Goal: Transaction & Acquisition: Purchase product/service

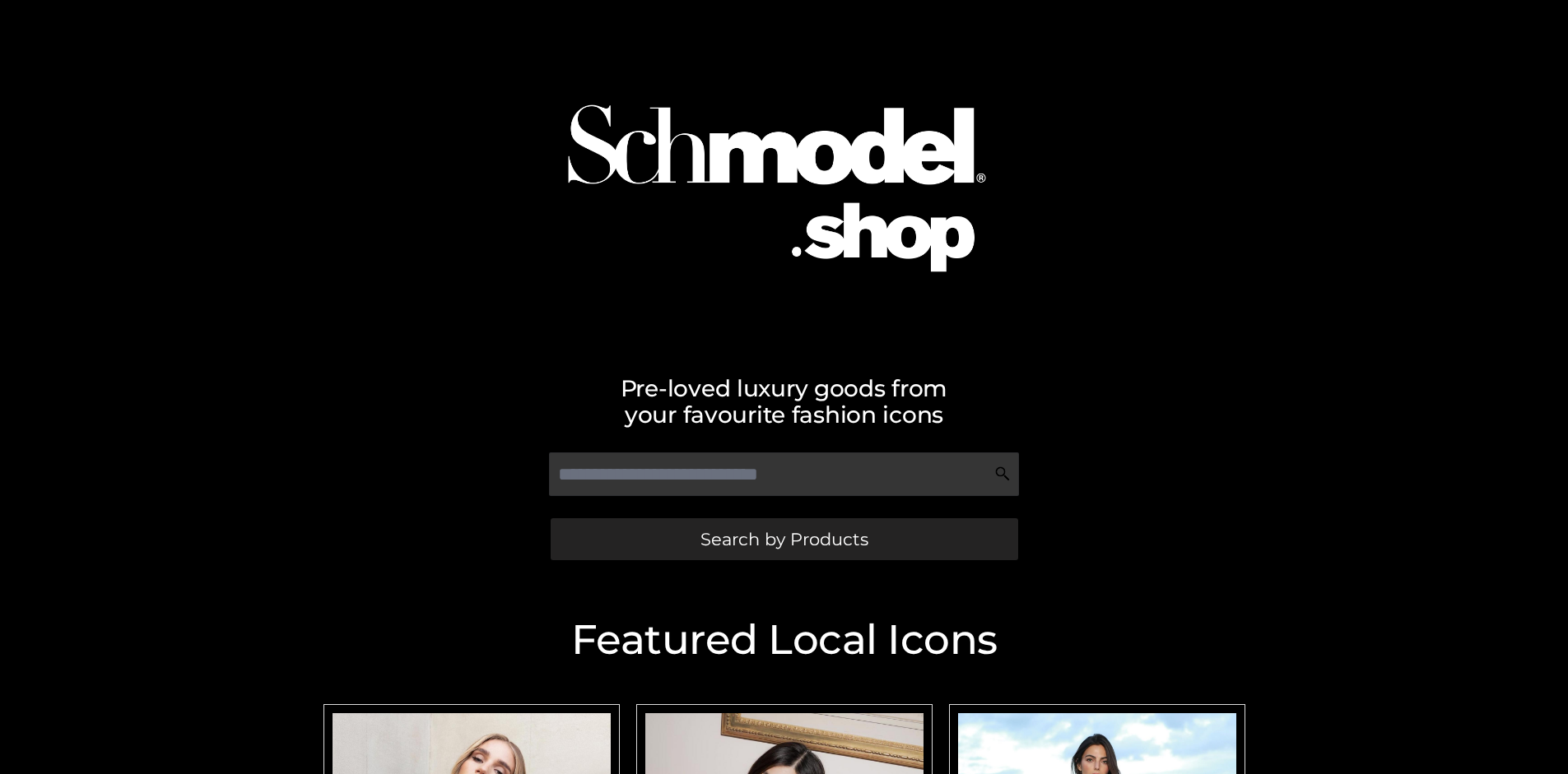
click at [784, 539] on span "Search by Products" at bounding box center [784, 539] width 168 height 17
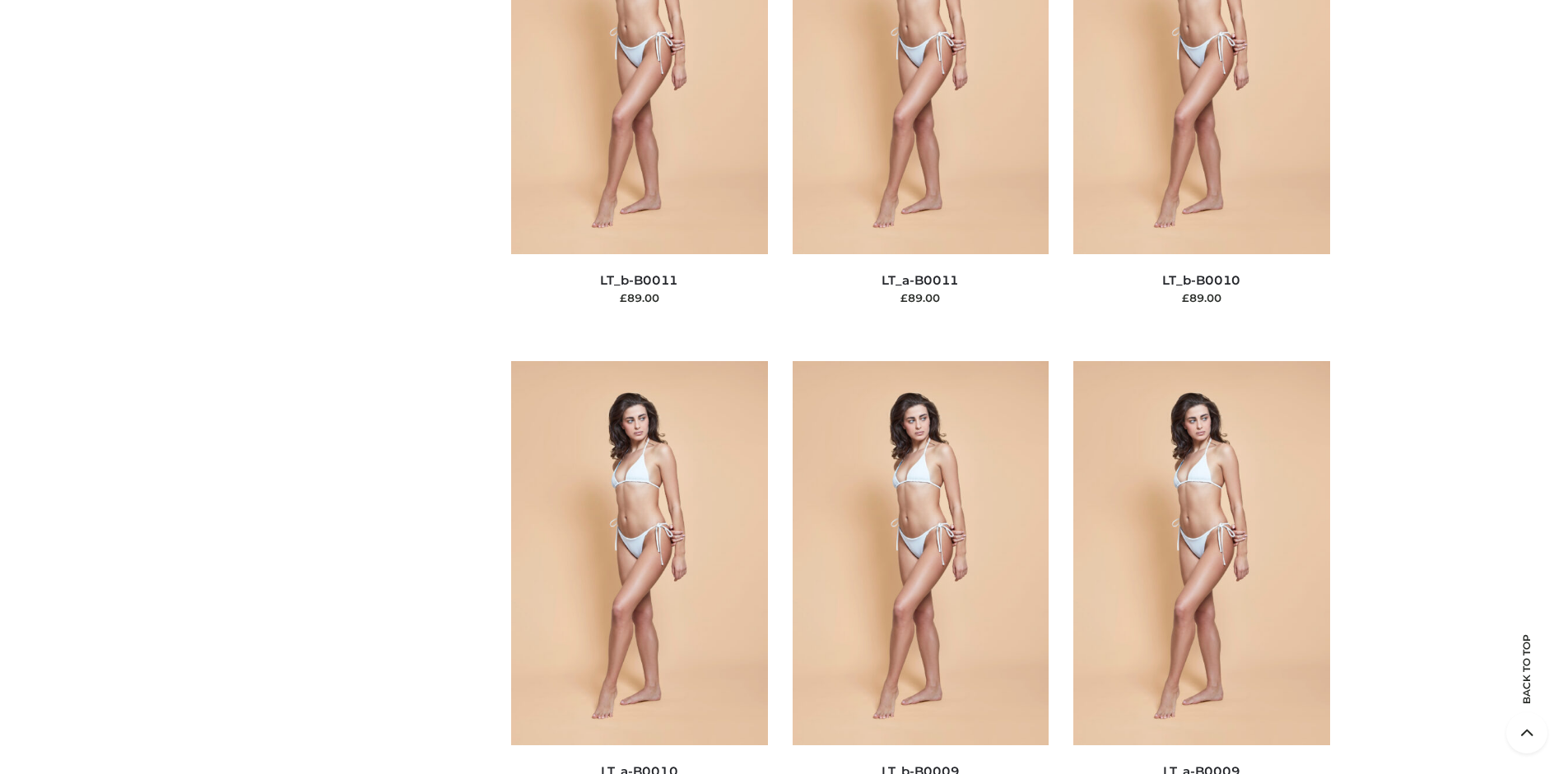
scroll to position [142, 0]
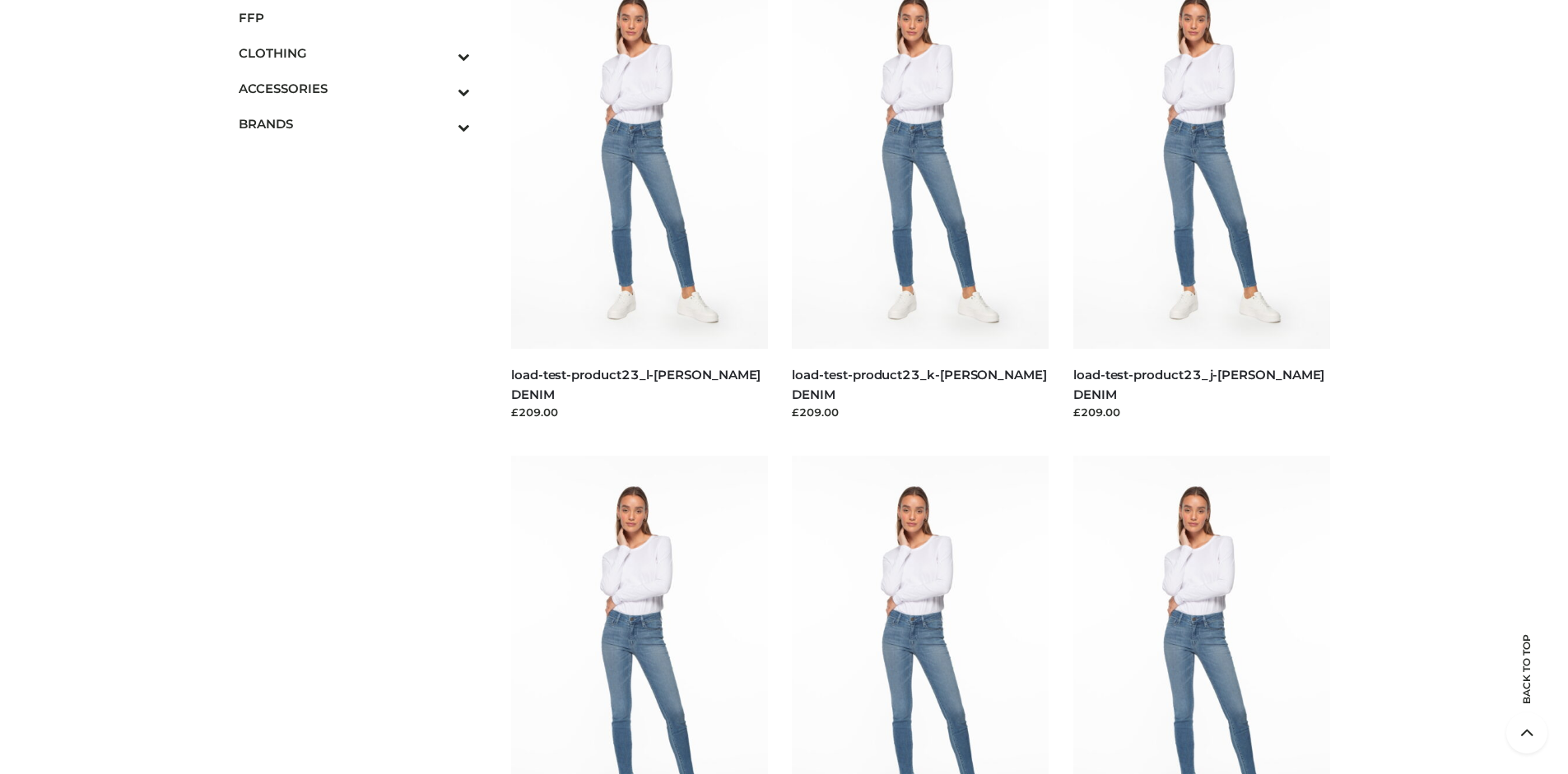
click at [354, 17] on span "FFP" at bounding box center [354, 17] width 232 height 19
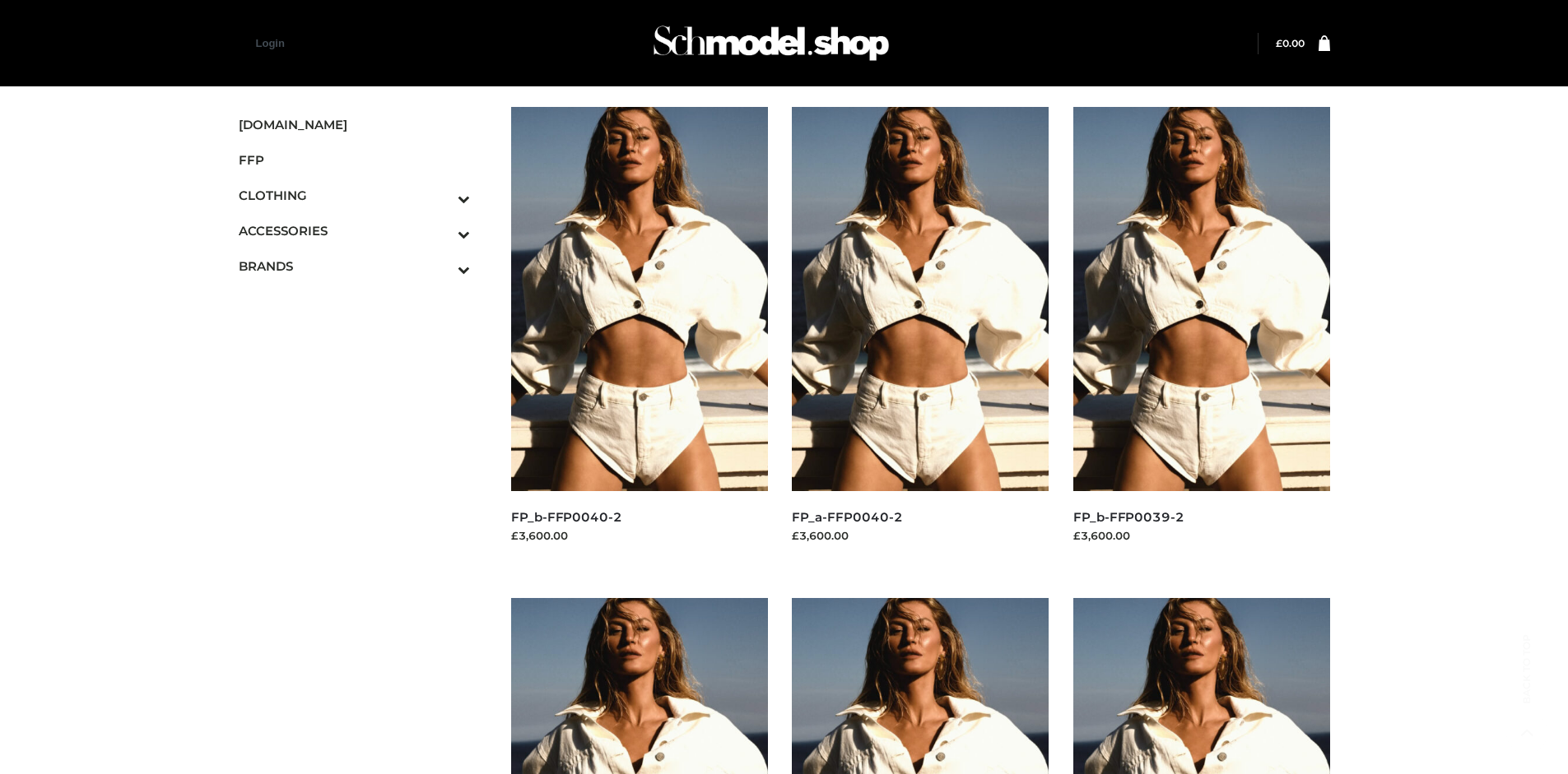
scroll to position [774, 0]
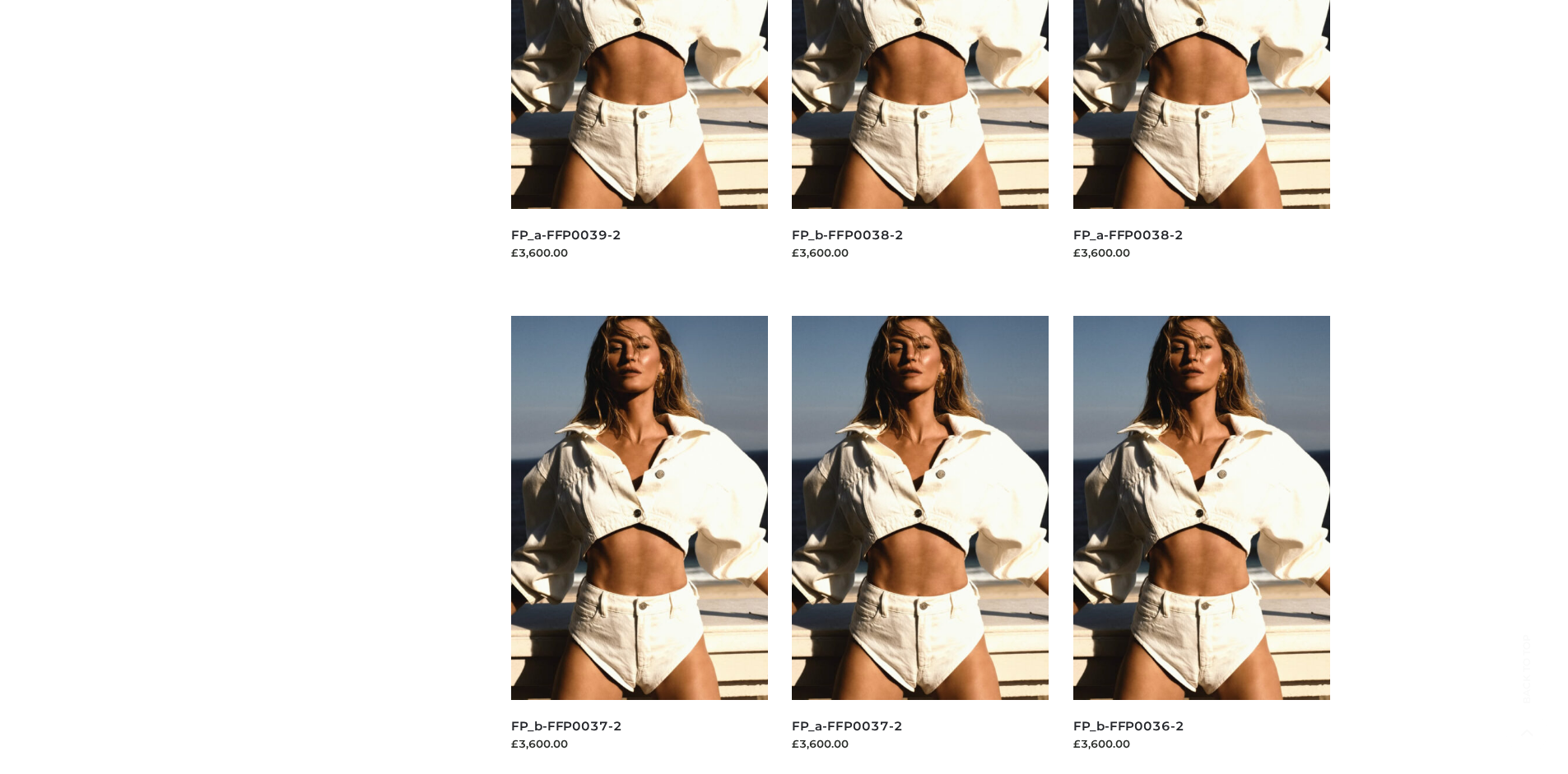
click at [639, 545] on img at bounding box center [640, 508] width 257 height 384
click at [920, 545] on img at bounding box center [920, 508] width 257 height 384
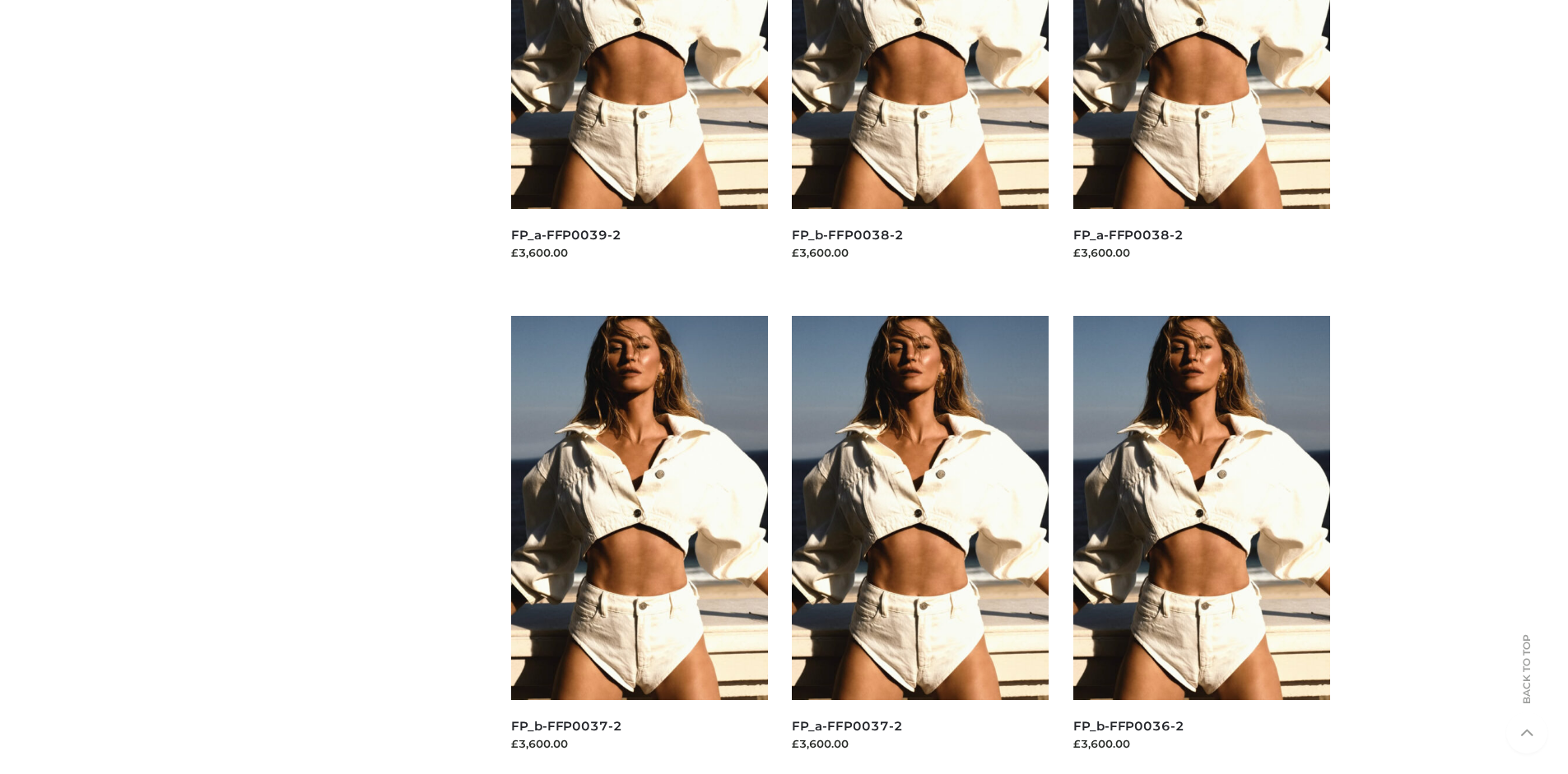
click at [1201, 545] on img at bounding box center [1202, 508] width 257 height 384
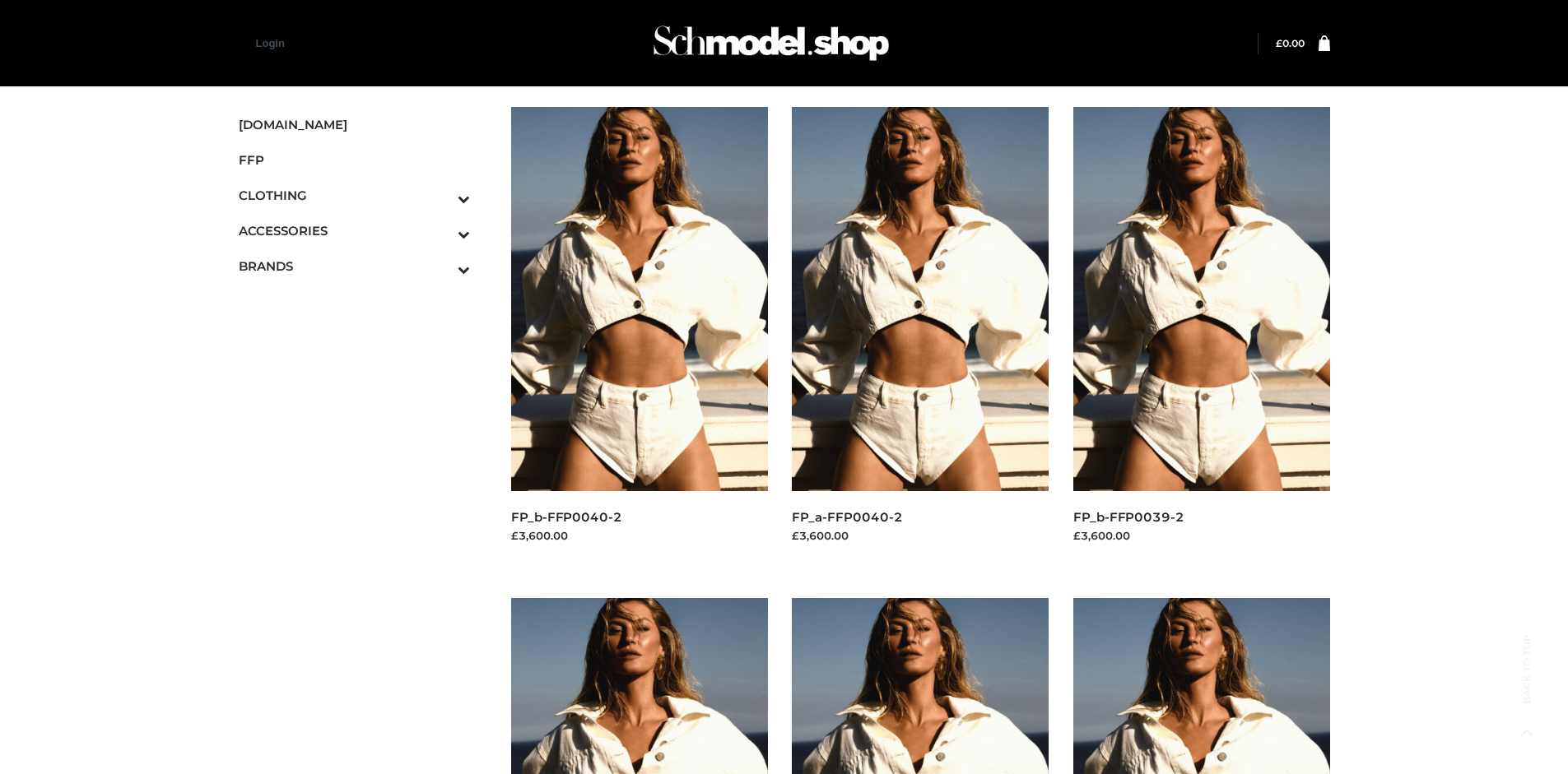
click at [441, 230] on icon "Toggle Submenu" at bounding box center [377, 234] width 184 height 19
click at [362, 301] on span "JEWELRY" at bounding box center [363, 301] width 216 height 19
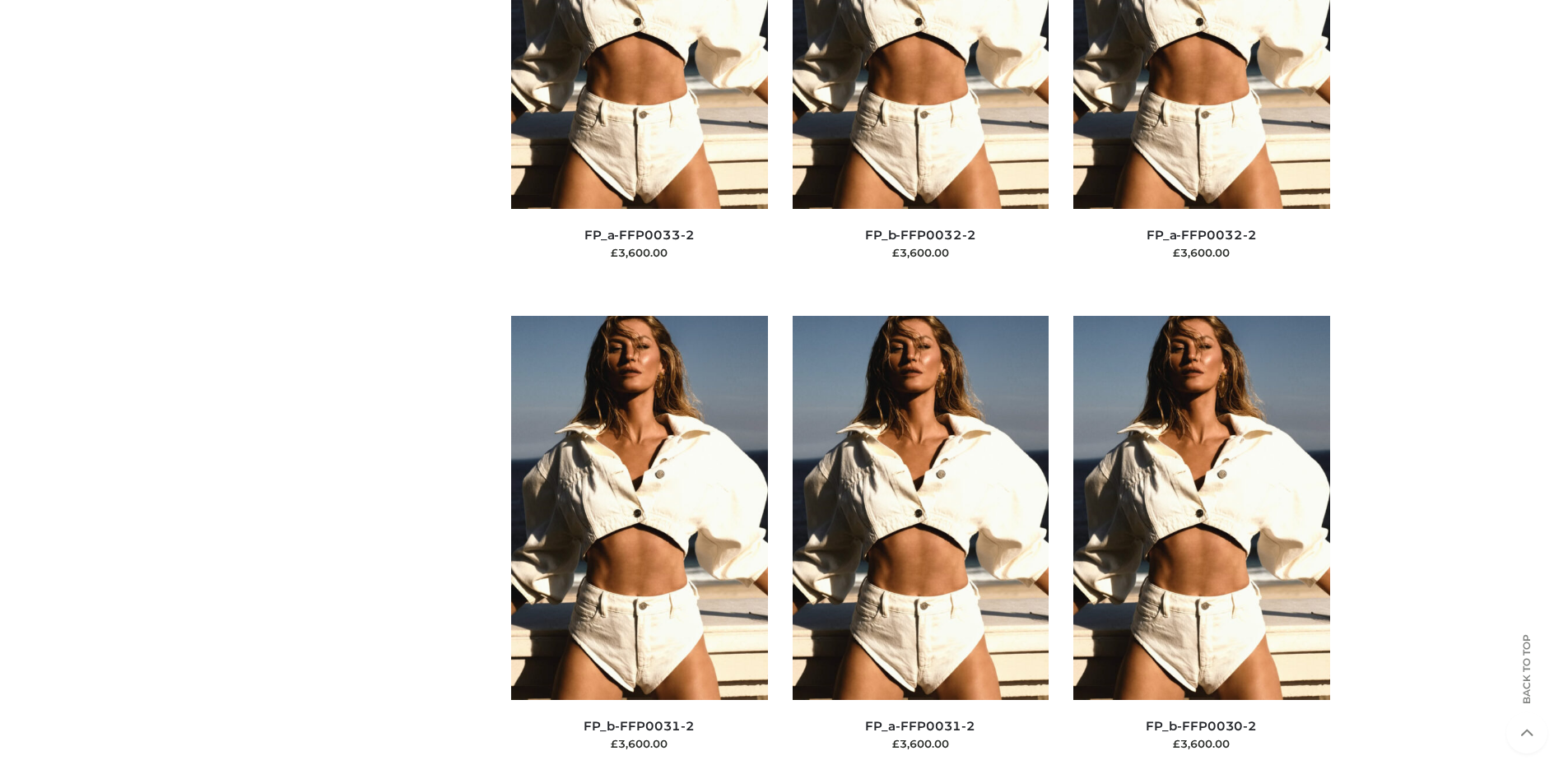
click at [1201, 545] on img at bounding box center [1202, 508] width 257 height 384
click at [920, 544] on img at bounding box center [921, 507] width 257 height 384
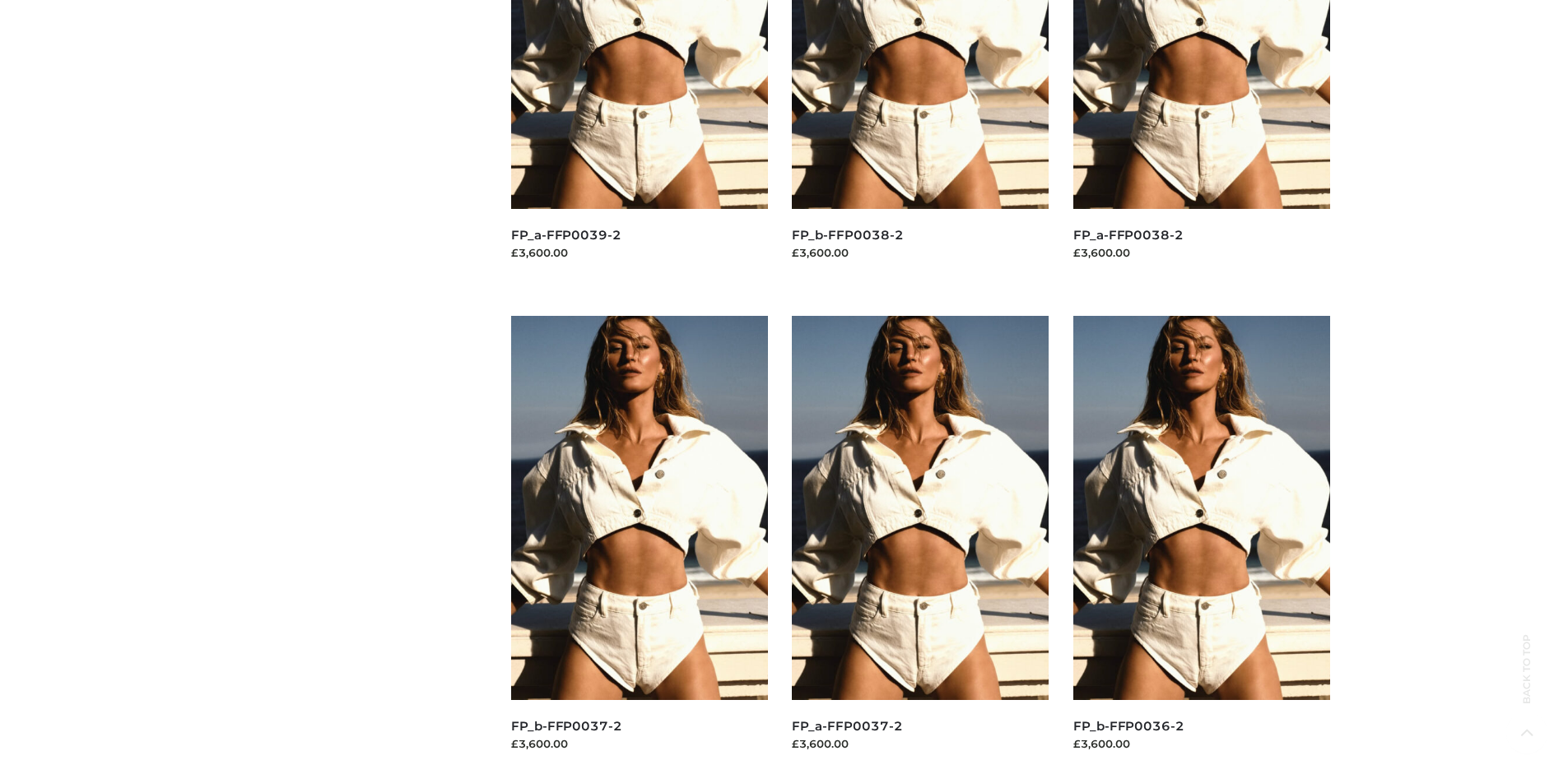
click at [920, 545] on img at bounding box center [920, 508] width 257 height 384
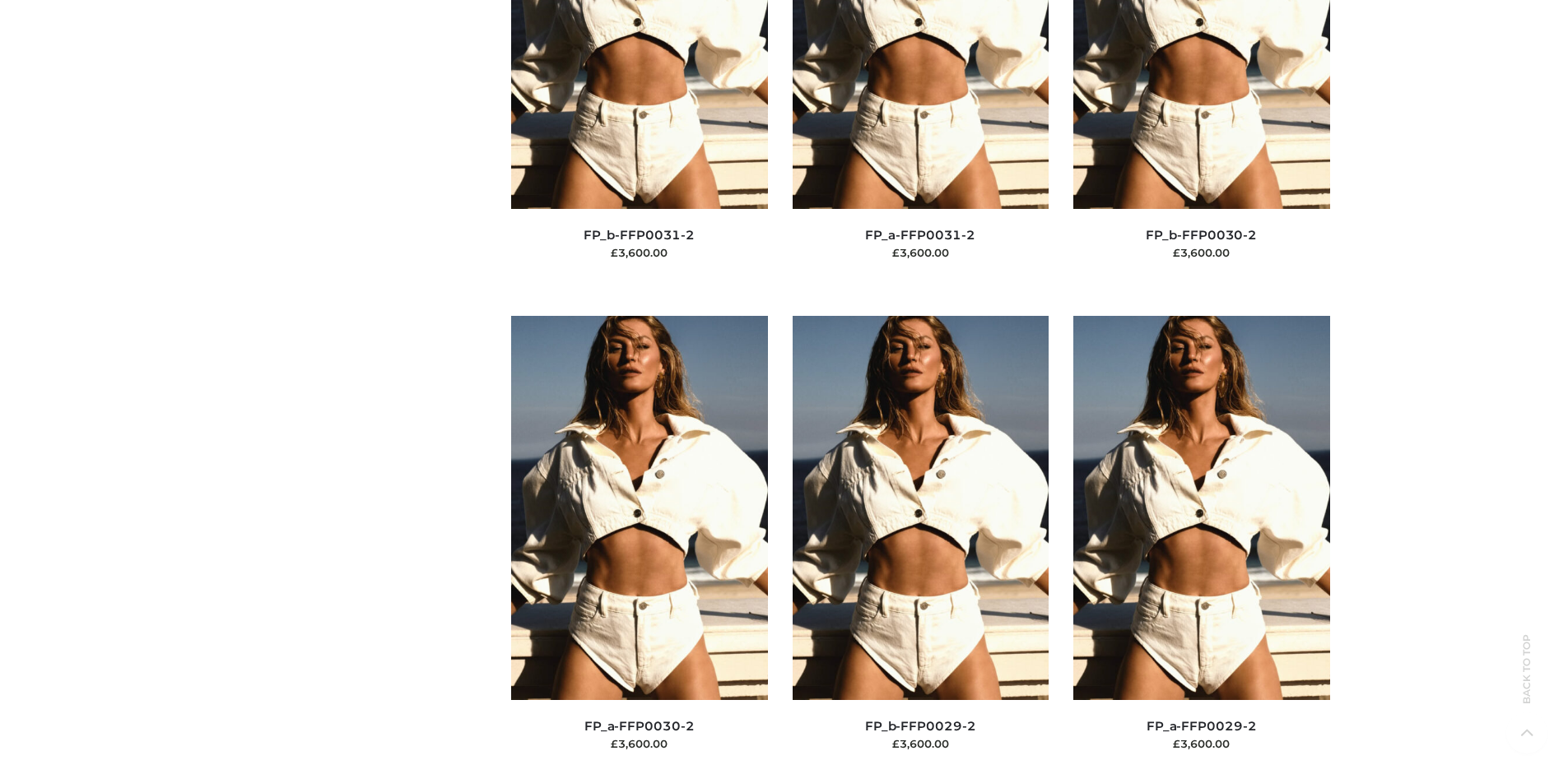
click at [920, 545] on img at bounding box center [921, 508] width 257 height 384
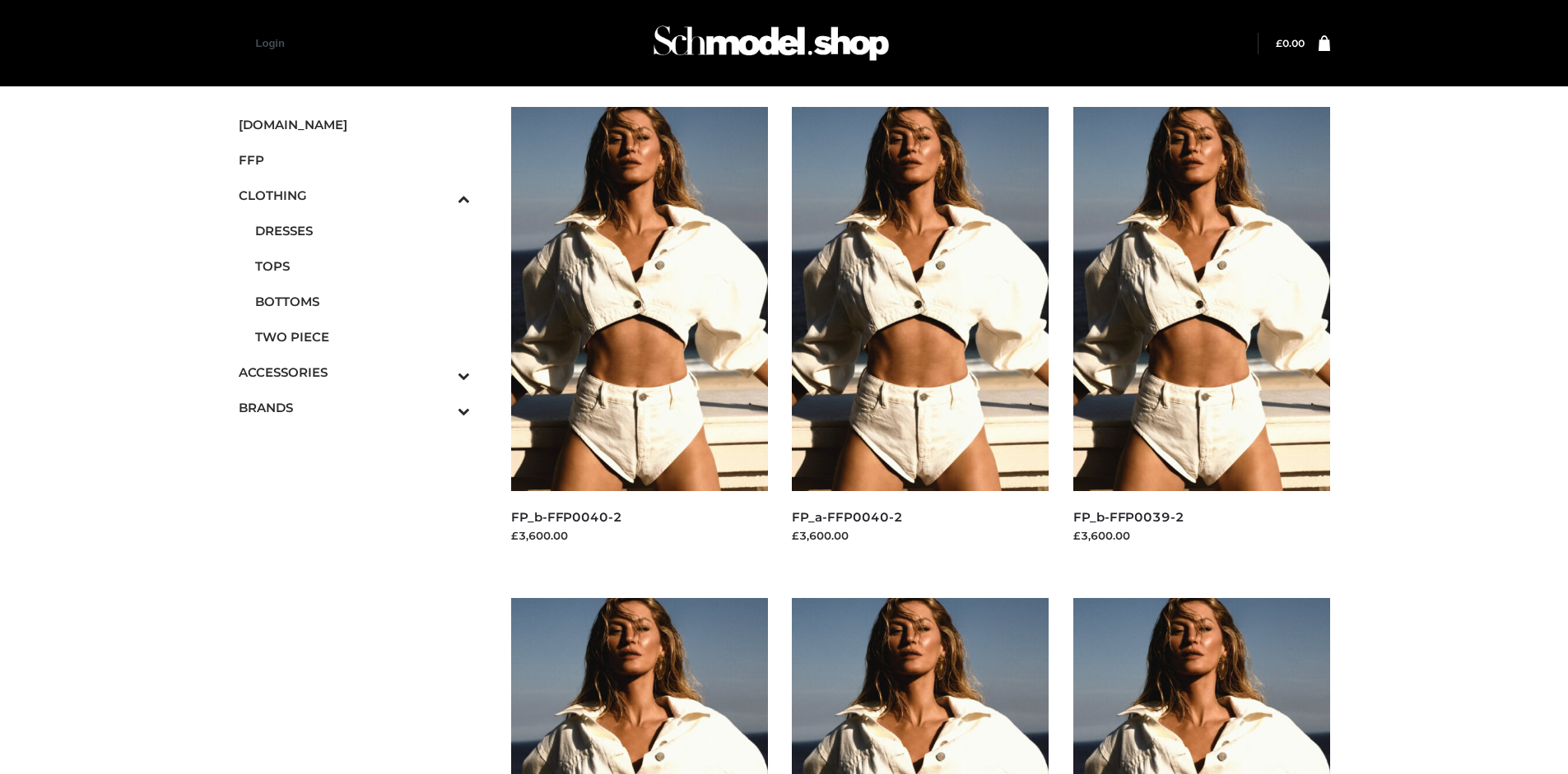
click at [362, 336] on span "TWO PIECE" at bounding box center [363, 337] width 216 height 19
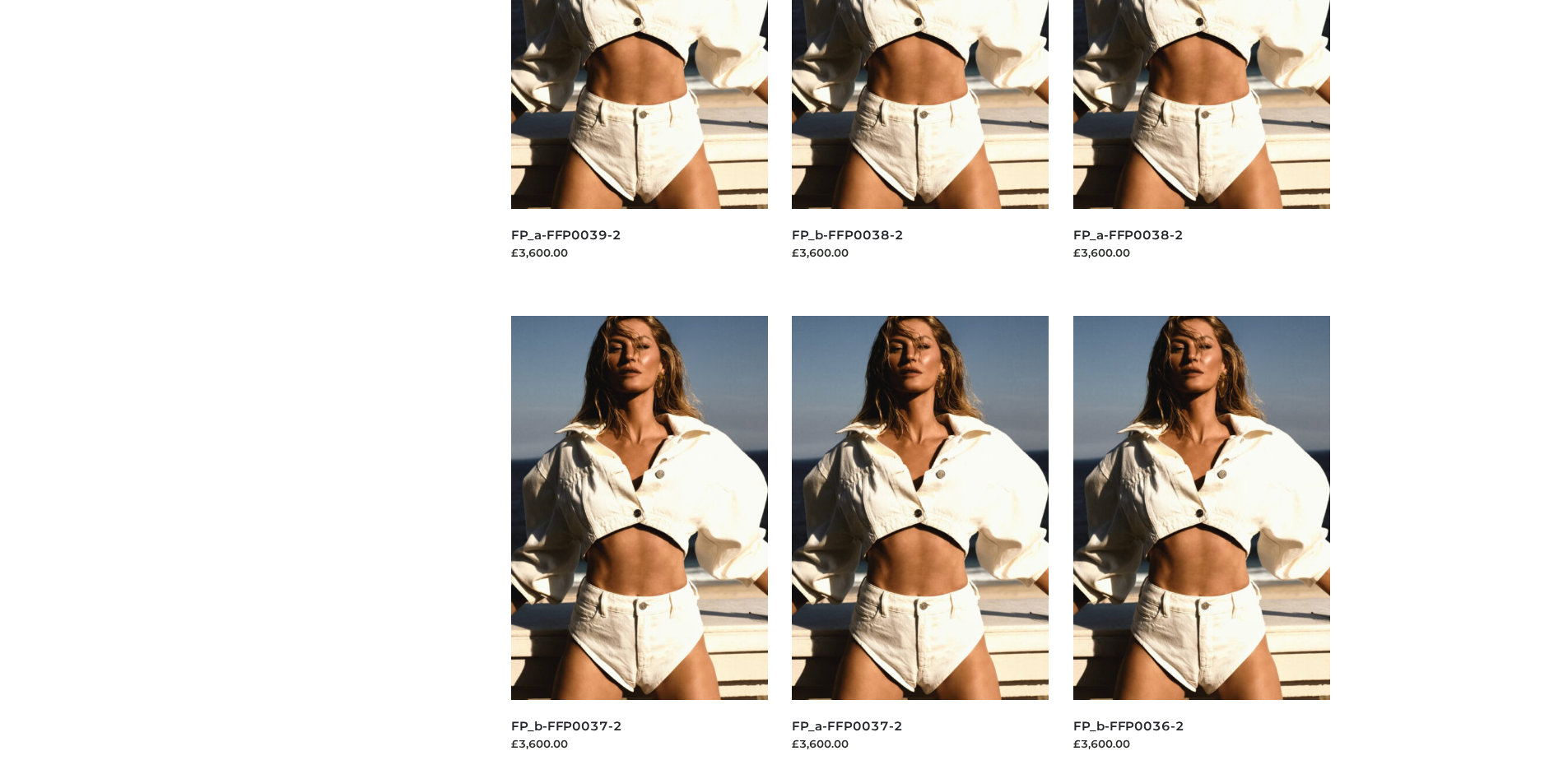
click at [1201, 545] on img at bounding box center [1202, 508] width 257 height 384
click at [639, 545] on img at bounding box center [640, 508] width 257 height 384
click at [1201, 545] on img at bounding box center [1202, 508] width 257 height 384
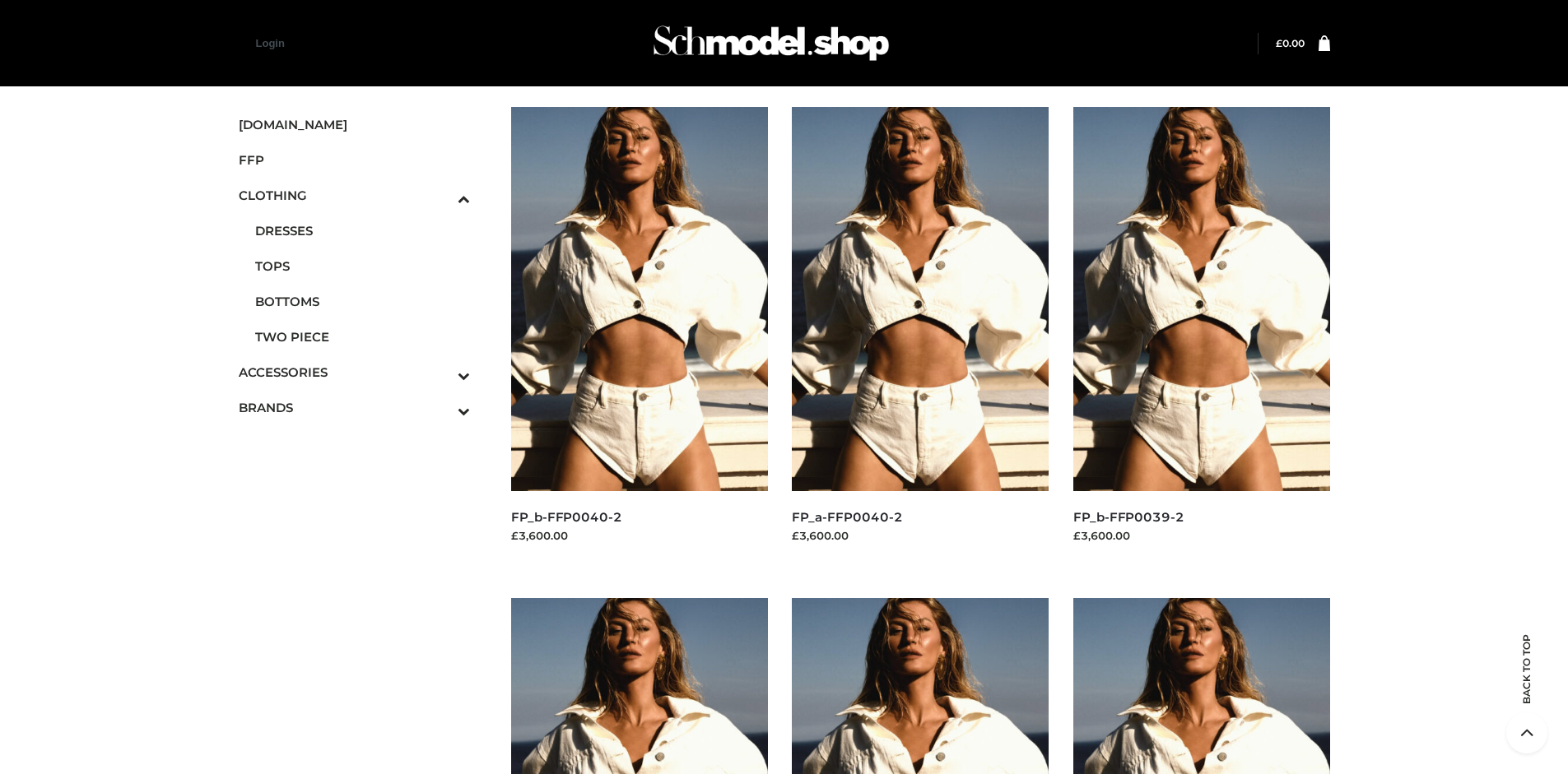
click at [1201, 336] on img at bounding box center [1202, 299] width 257 height 384
